Goal: Check status: Check status

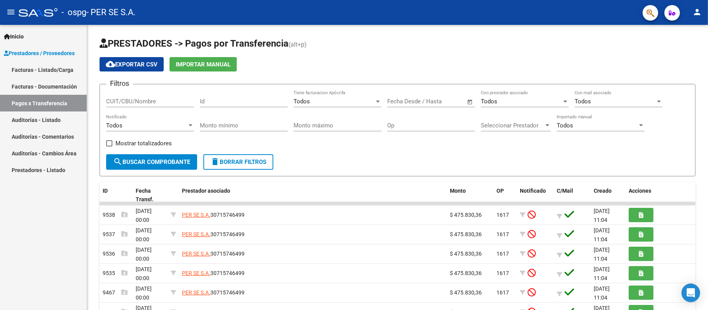
click at [65, 102] on link "Pagos x Transferencia" at bounding box center [43, 103] width 87 height 17
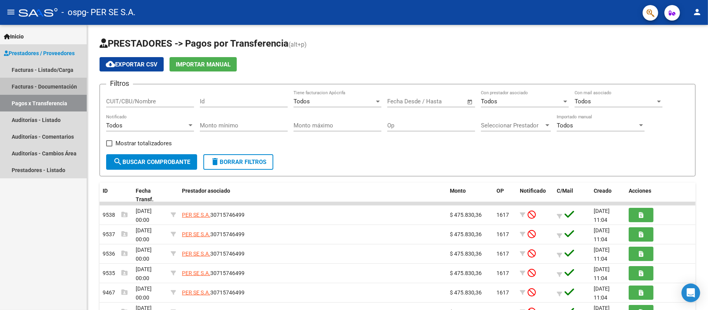
click at [52, 89] on link "Facturas - Documentación" at bounding box center [43, 86] width 87 height 17
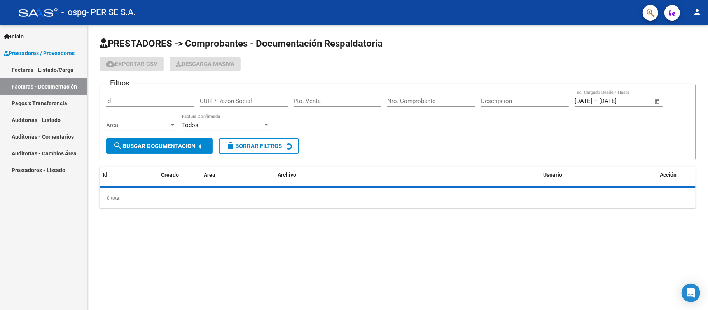
click at [64, 72] on link "Facturas - Listado/Carga" at bounding box center [43, 69] width 87 height 17
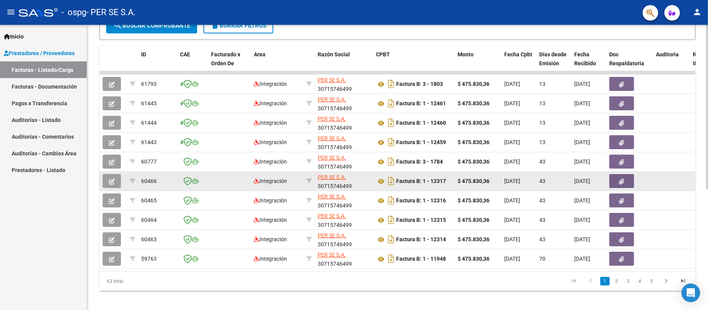
scroll to position [211, 0]
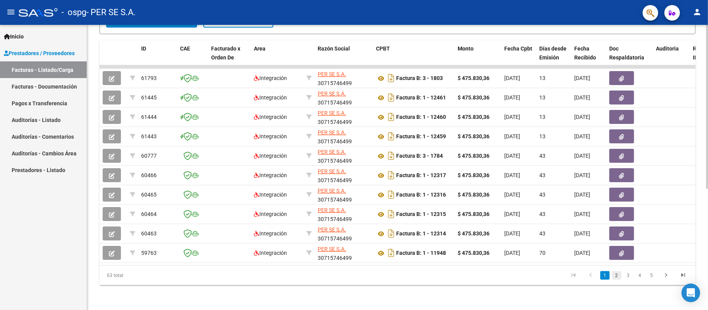
click at [618, 277] on link "2" at bounding box center [616, 275] width 9 height 9
click at [632, 277] on link "3" at bounding box center [628, 275] width 9 height 9
click at [607, 280] on link "1" at bounding box center [604, 275] width 9 height 9
